Goal: Transaction & Acquisition: Download file/media

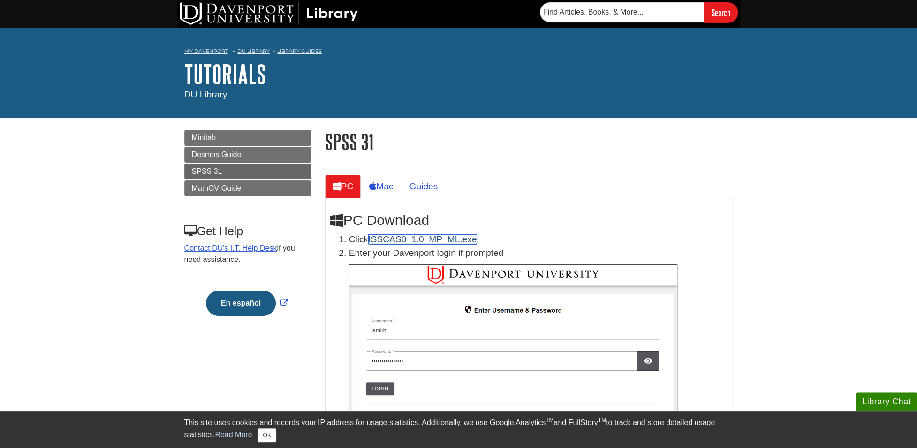
click at [387, 240] on link "ISSCAS0_1.0_MP_ML.exe" at bounding box center [422, 240] width 108 height 10
drag, startPoint x: 825, startPoint y: 0, endPoint x: 727, endPoint y: 114, distance: 150.7
click at [727, 114] on div "My [PERSON_NAME] DU Library Library Guides Tutorials SPSS 31 Search this Guide …" at bounding box center [458, 73] width 917 height 90
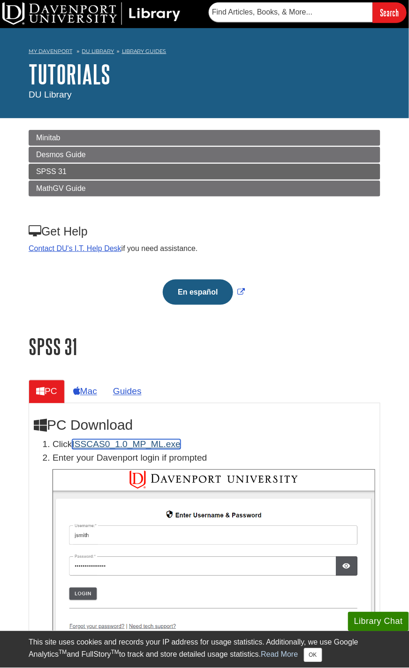
click at [101, 441] on link "ISSCAS0_1.0_MP_ML.exe" at bounding box center [126, 445] width 108 height 10
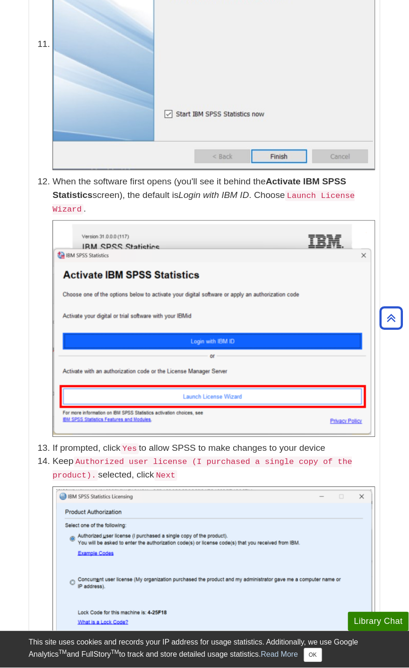
scroll to position [2126, 0]
